Goal: Task Accomplishment & Management: Complete application form

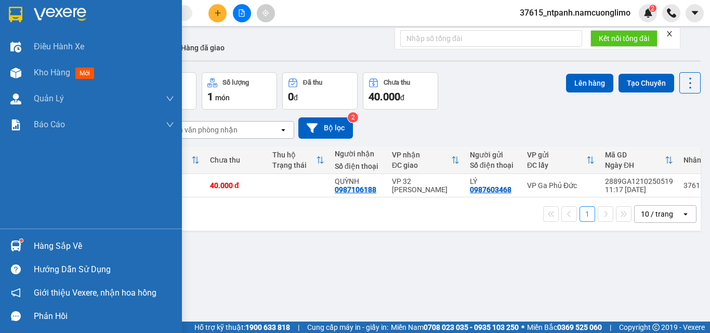
click at [11, 9] on img at bounding box center [16, 15] width 14 height 16
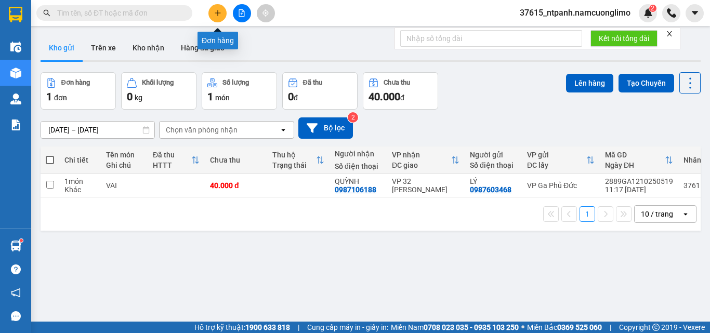
click at [214, 16] on button at bounding box center [217, 13] width 18 height 18
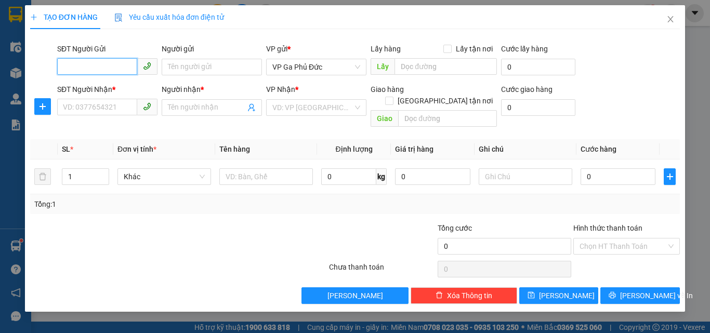
click at [121, 73] on input "SĐT Người Gửi" at bounding box center [97, 66] width 80 height 17
type input "0912979122"
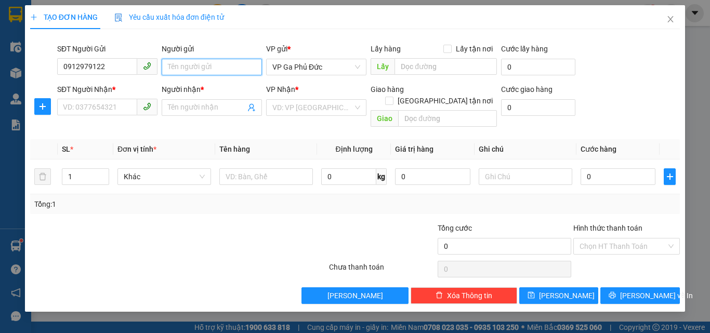
click at [181, 65] on input "Người gửi" at bounding box center [212, 67] width 100 height 17
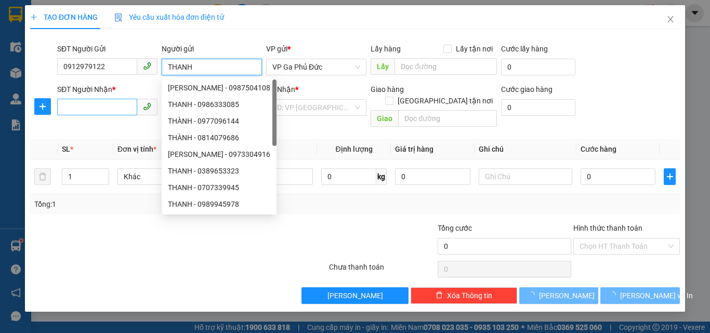
type input "THANH"
click at [105, 107] on input "SĐT Người Nhận *" at bounding box center [97, 107] width 80 height 17
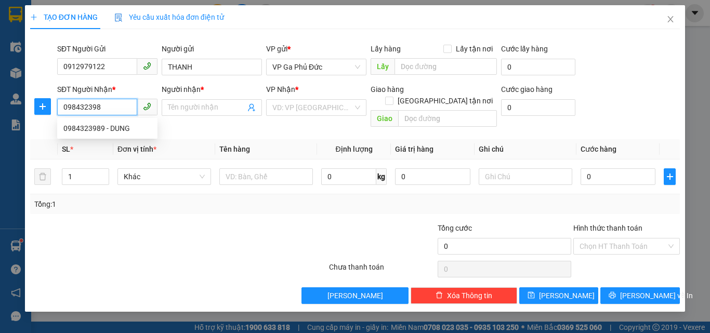
type input "0984323989"
drag, startPoint x: 121, startPoint y: 130, endPoint x: 208, endPoint y: 113, distance: 89.0
click at [122, 130] on div "0984323989 - DUNG" at bounding box center [107, 128] width 88 height 11
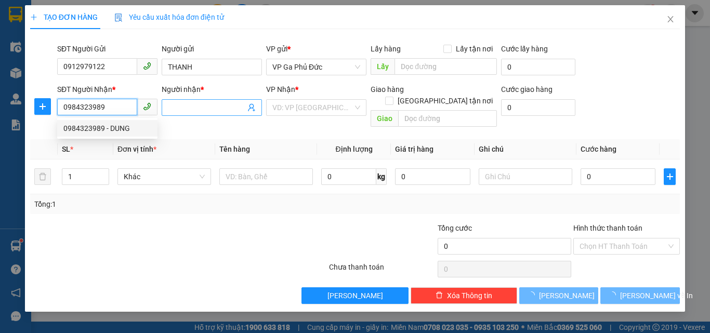
type input "DUNG"
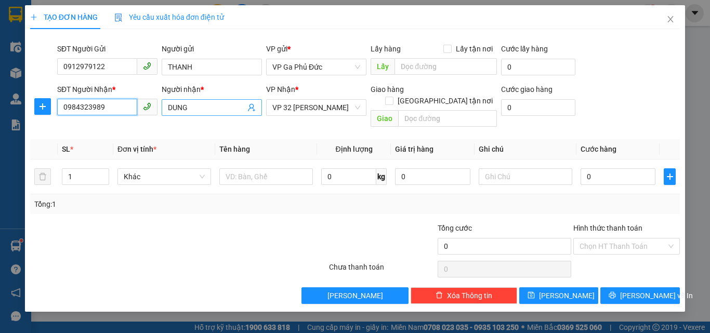
type input "0984323989"
click at [207, 109] on input "DUNG" at bounding box center [206, 107] width 77 height 11
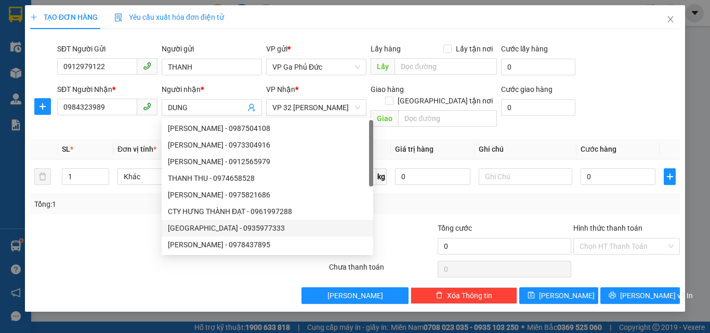
drag, startPoint x: 111, startPoint y: 228, endPoint x: 124, endPoint y: 218, distance: 16.6
click at [111, 227] on div at bounding box center [124, 240] width 190 height 36
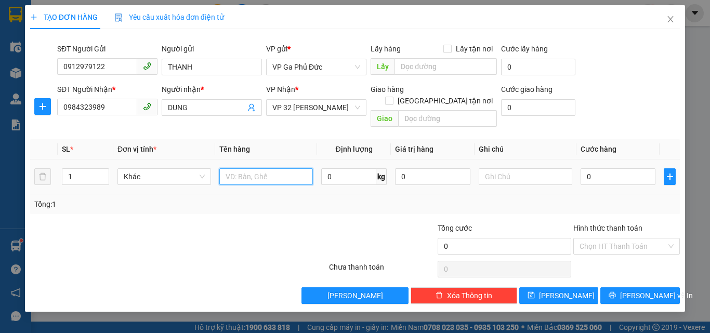
click at [277, 171] on input "text" at bounding box center [266, 176] width 94 height 17
type input "HS"
click at [611, 171] on input "0" at bounding box center [617, 176] width 75 height 17
type input "3"
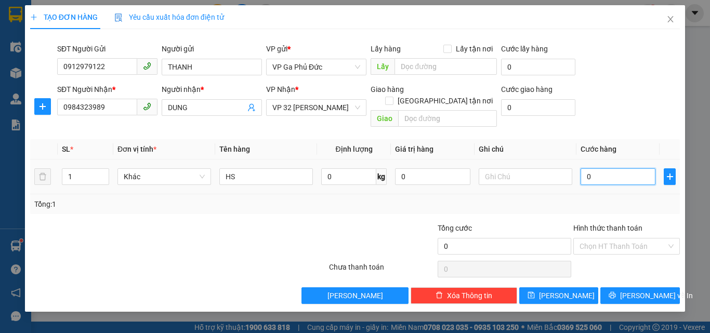
type input "3"
type input "30"
type input "30.000"
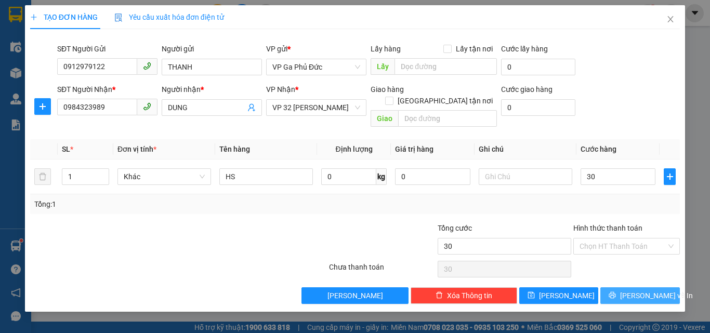
type input "30.000"
click at [637, 290] on span "[PERSON_NAME] và In" at bounding box center [656, 295] width 73 height 11
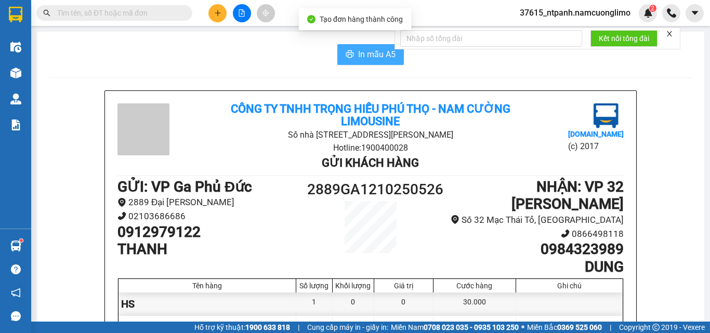
click at [352, 53] on button "In mẫu A5" at bounding box center [370, 54] width 67 height 21
